Goal: Task Accomplishment & Management: Complete application form

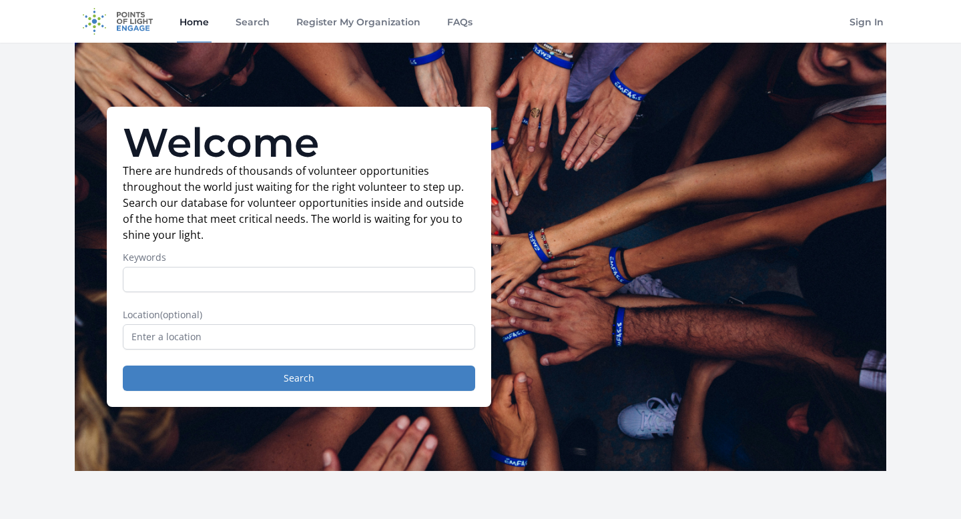
click at [311, 340] on input "text" at bounding box center [299, 336] width 352 height 25
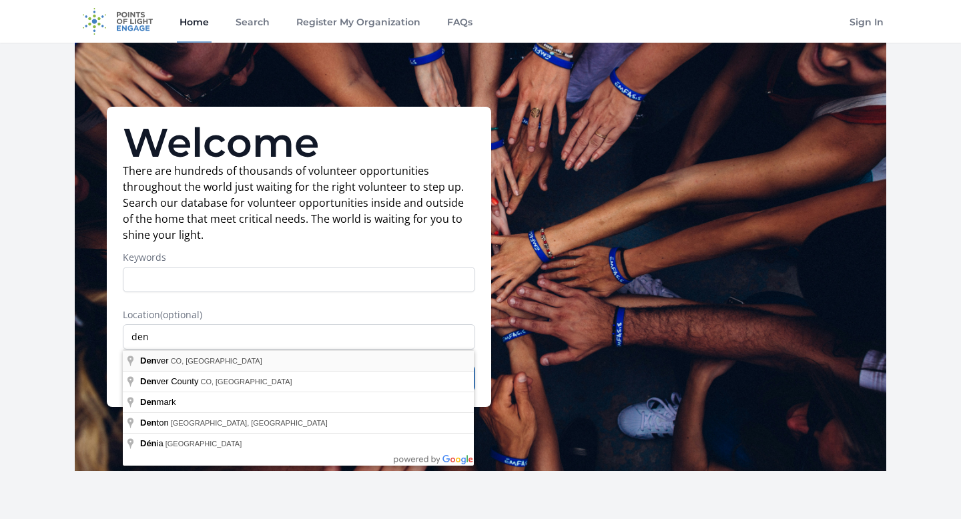
type input "Denver, CO, USA"
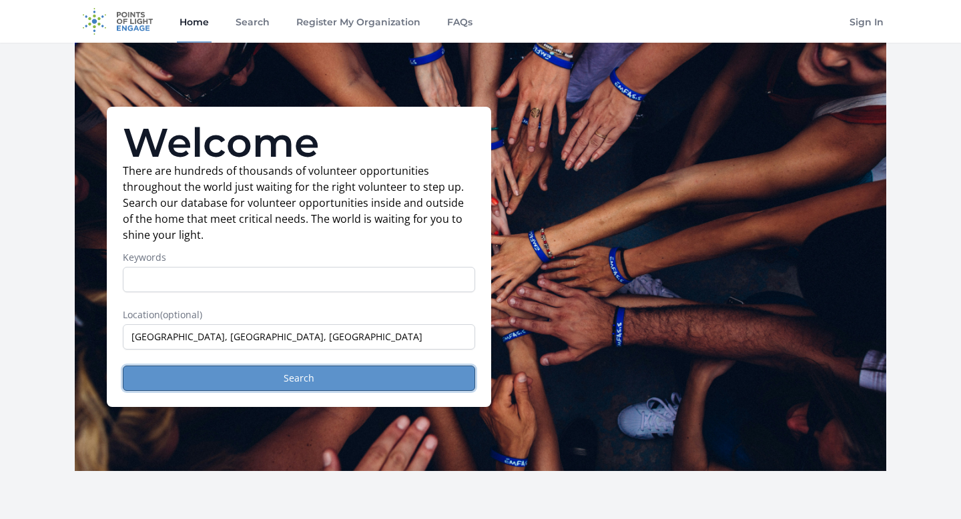
click at [313, 371] on button "Search" at bounding box center [299, 378] width 352 height 25
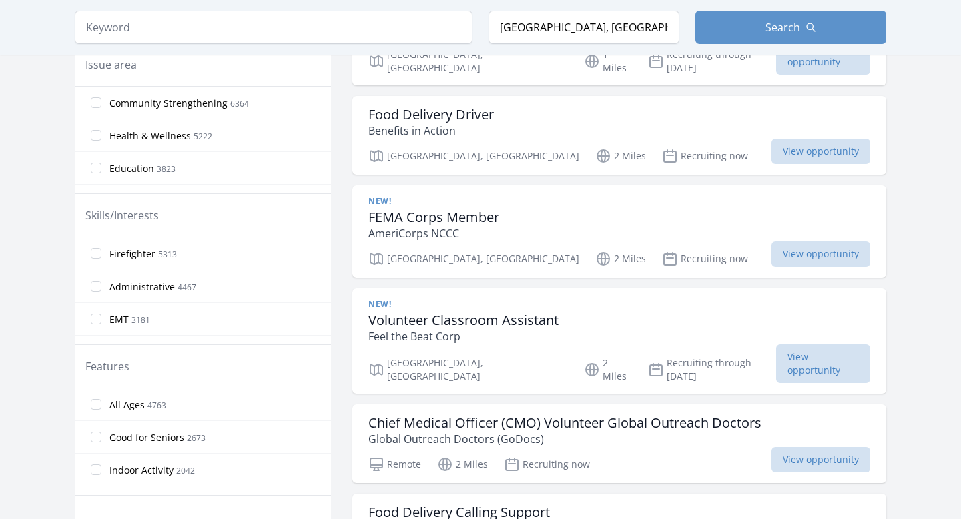
scroll to position [484, 0]
click at [779, 344] on span "View opportunity" at bounding box center [823, 363] width 94 height 39
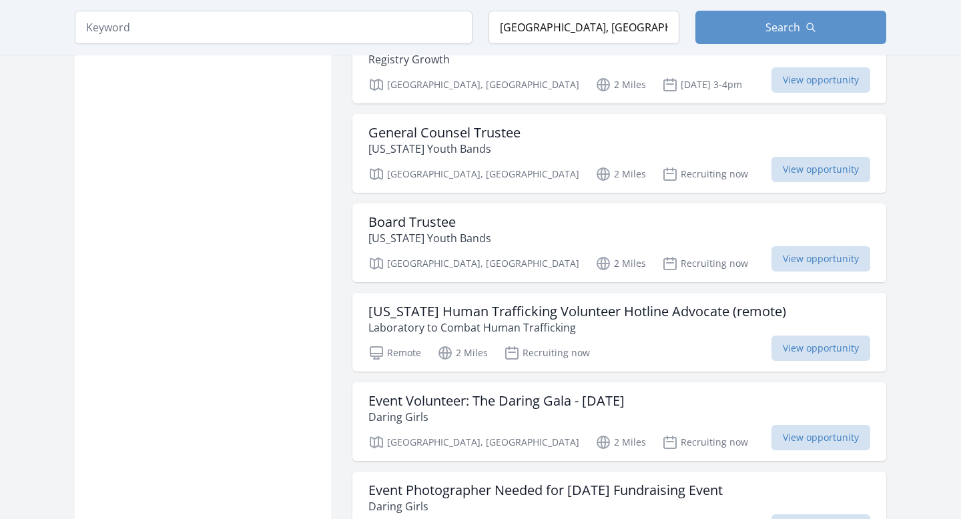
scroll to position [2905, 0]
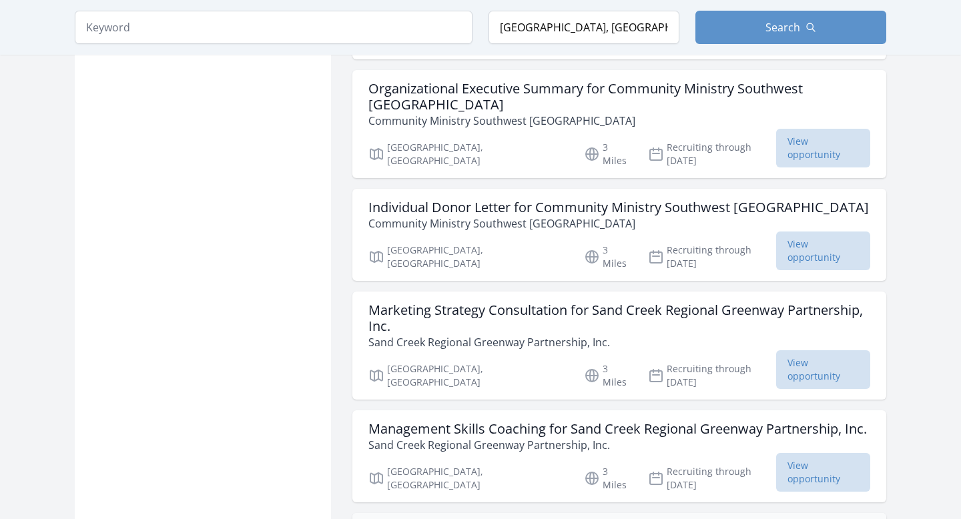
scroll to position [4544, 0]
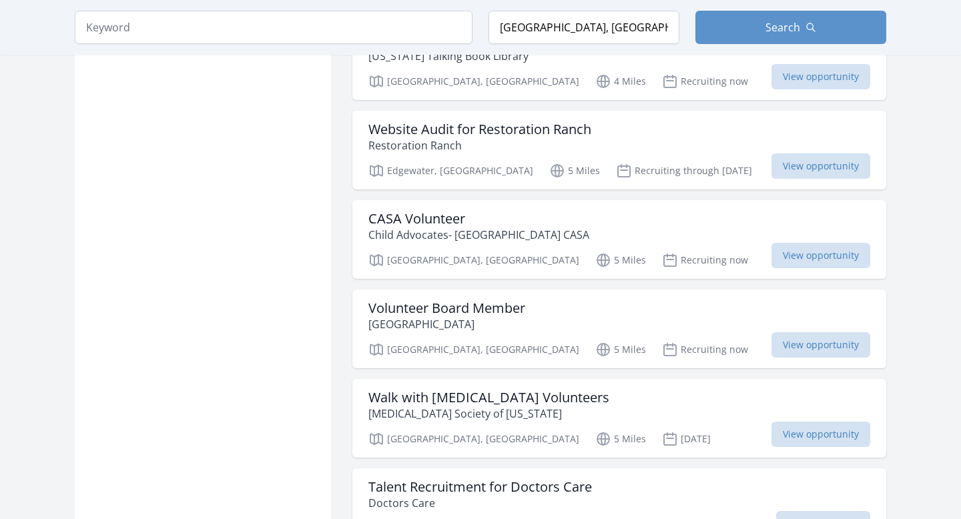
scroll to position [7199, 0]
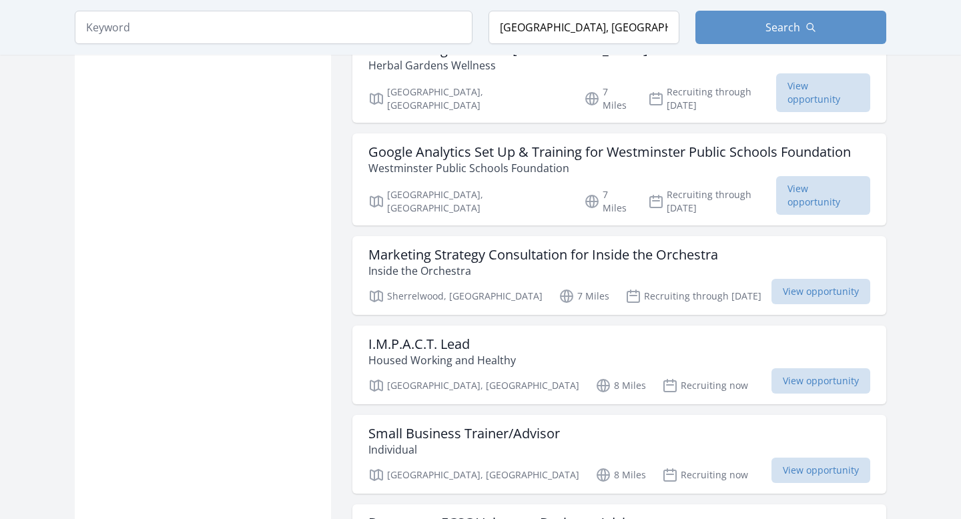
scroll to position [9219, 0]
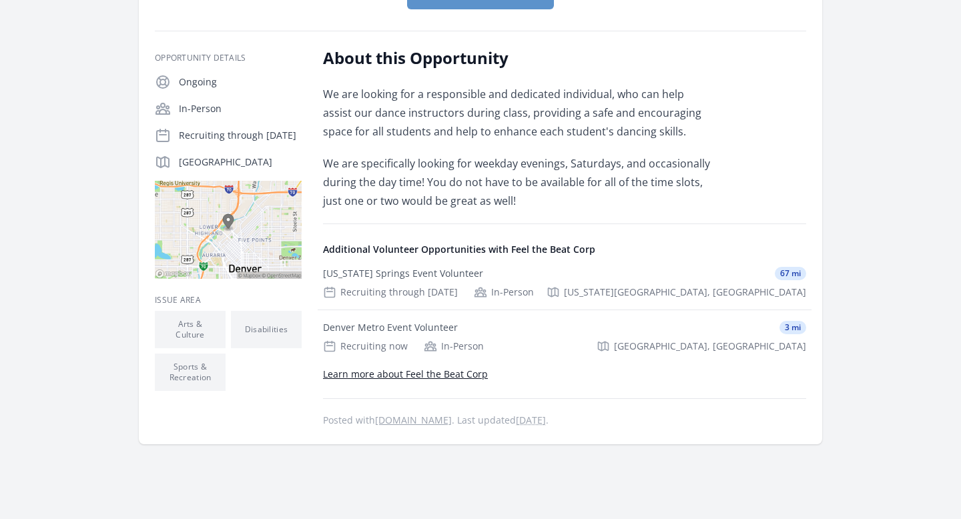
scroll to position [192, 0]
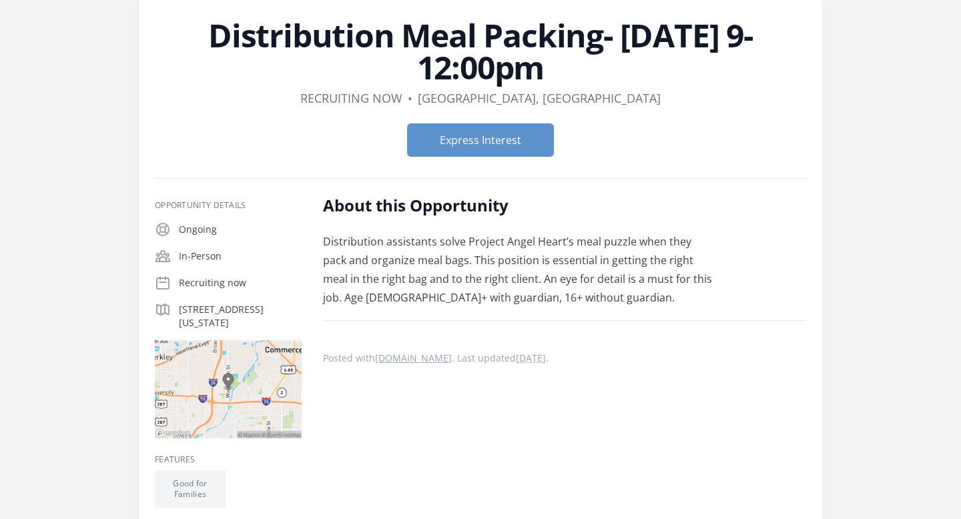
scroll to position [58, 0]
